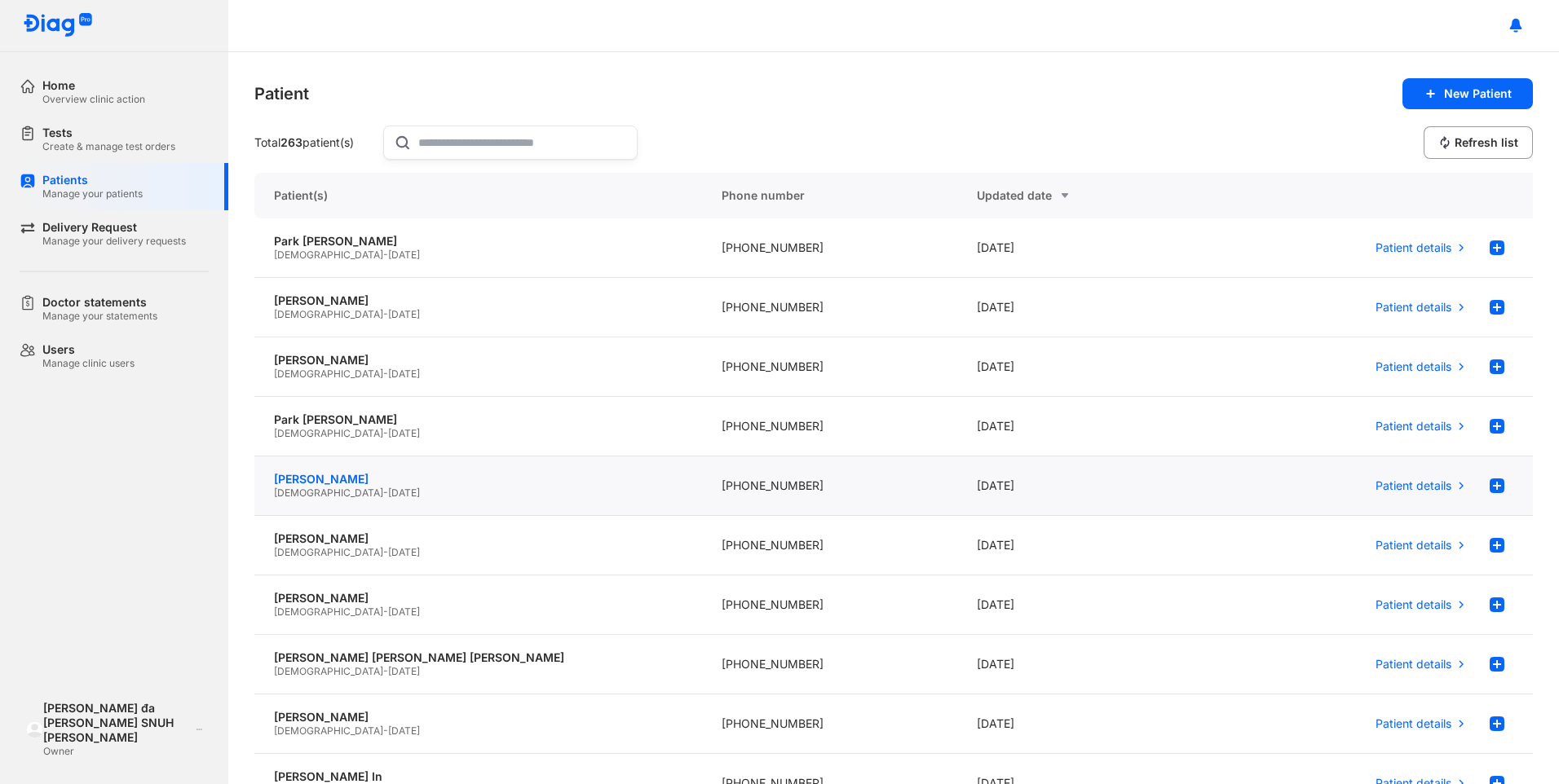
click at [350, 475] on div "[PERSON_NAME]" at bounding box center [478, 479] width 409 height 15
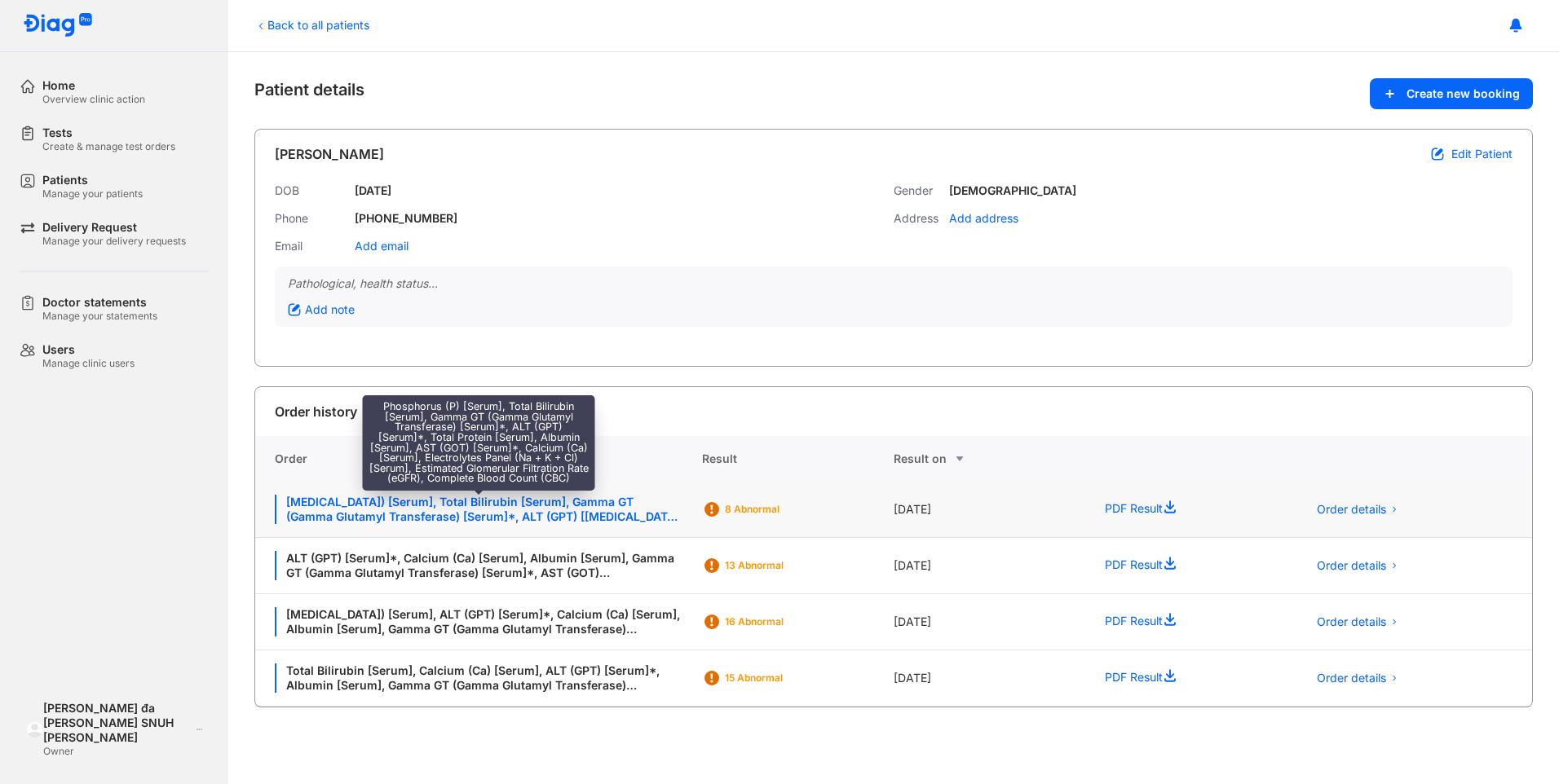
click at [451, 515] on div "[MEDICAL_DATA]) [Serum], Total Bilirubin [Serum], Gamma GT (Gamma Glutamyl Tran…" at bounding box center [478, 509] width 408 height 30
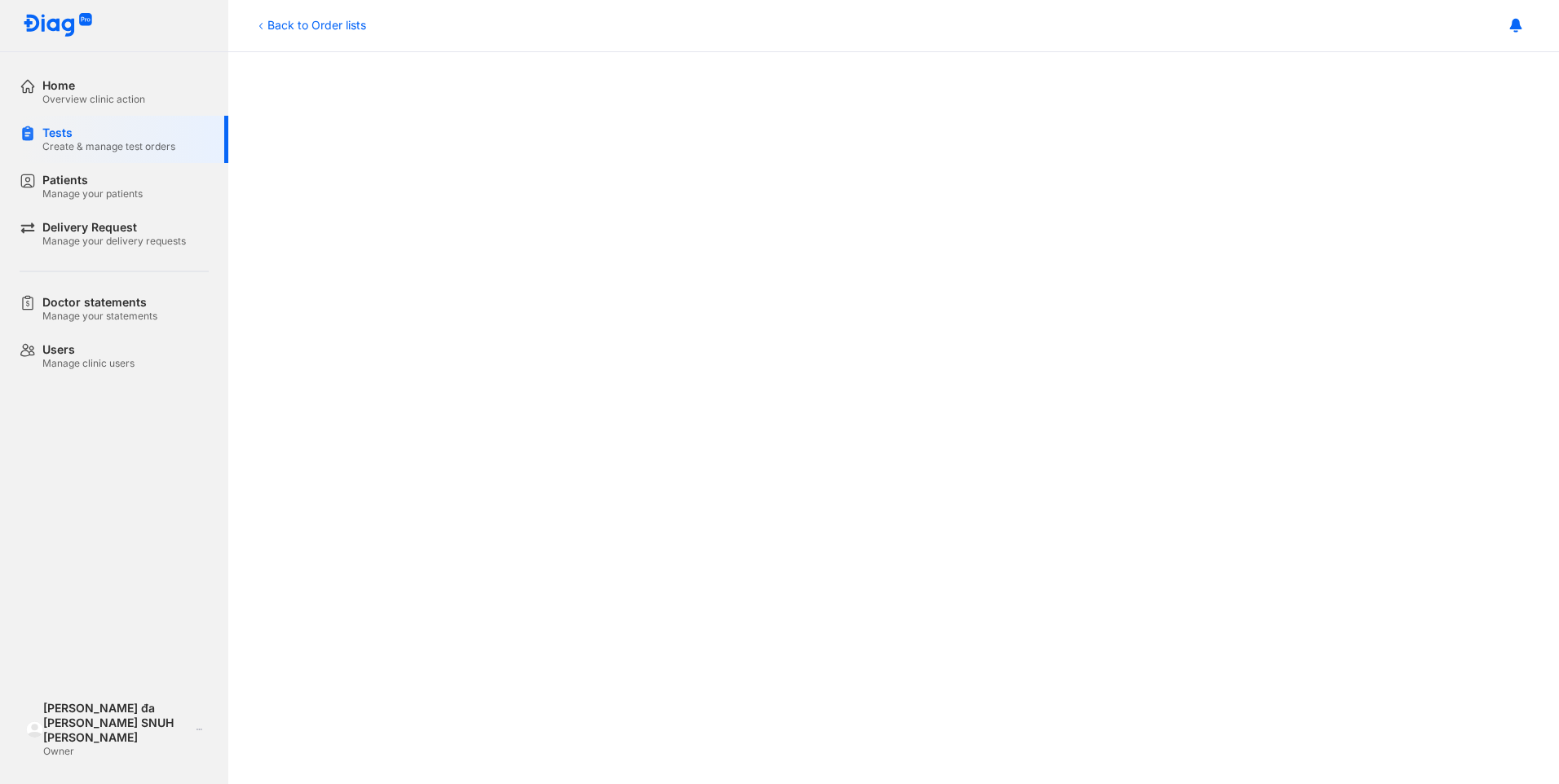
scroll to position [570, 0]
